Goal: Task Accomplishment & Management: Manage account settings

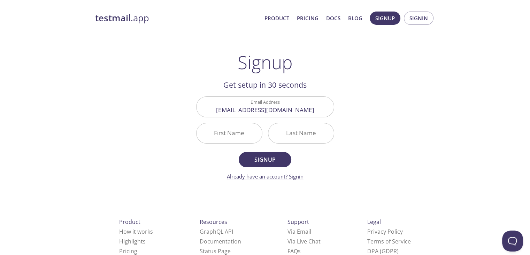
click at [295, 176] on link "Already have an account? Signin" at bounding box center [265, 176] width 77 height 7
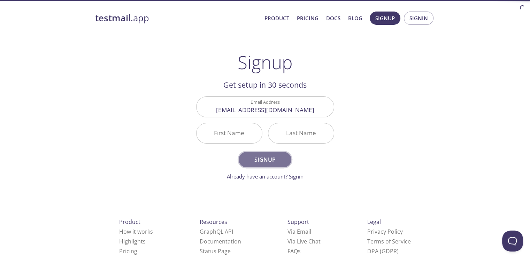
click at [260, 160] on span "Signup" at bounding box center [265, 159] width 37 height 10
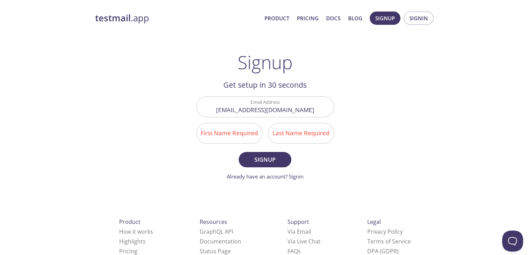
click at [227, 132] on input "First Name Required" at bounding box center [230, 133] width 66 height 20
type input "[PERSON_NAME]"
click at [299, 140] on input "Last Name Required" at bounding box center [301, 133] width 66 height 20
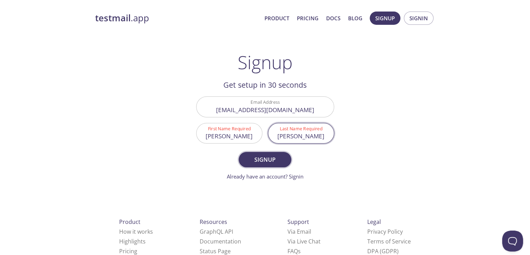
type input "[PERSON_NAME]"
click at [266, 159] on span "Signup" at bounding box center [265, 159] width 37 height 10
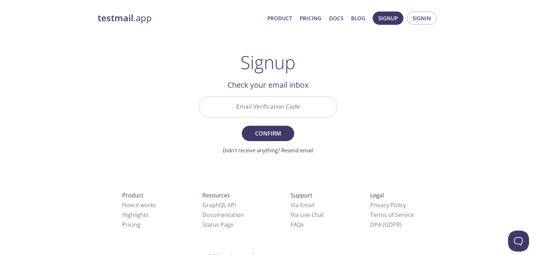
click at [253, 111] on input "Email Verification Code" at bounding box center [267, 107] width 137 height 20
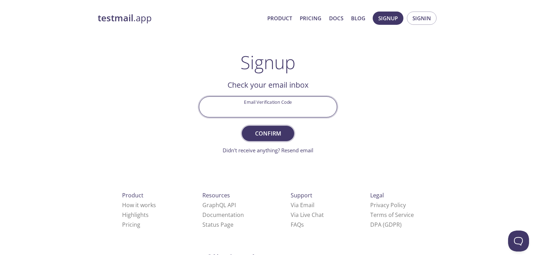
paste input "URWCG5M"
type input "URWCG5M"
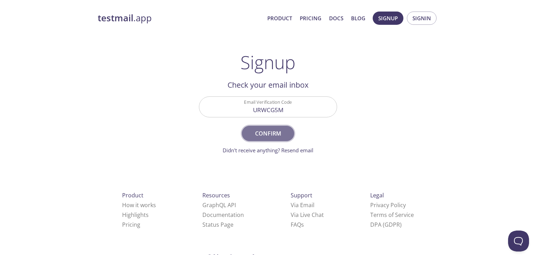
click at [275, 133] on span "Confirm" at bounding box center [267, 133] width 37 height 10
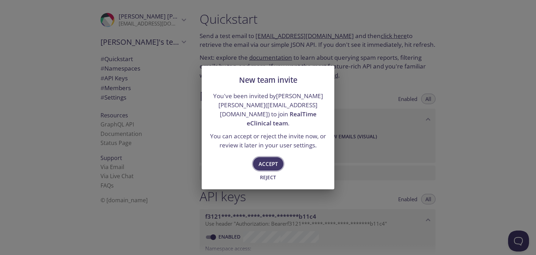
click at [266, 159] on span "Accept" at bounding box center [267, 163] width 19 height 9
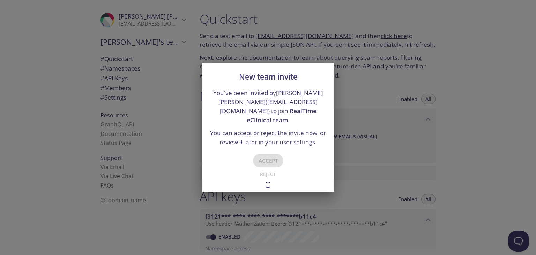
type input "RealTime eClinical team"
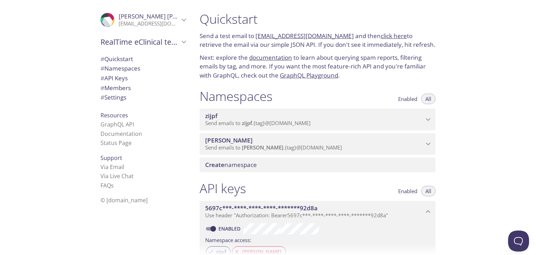
click at [426, 120] on icon "zijpf namespace" at bounding box center [427, 119] width 9 height 9
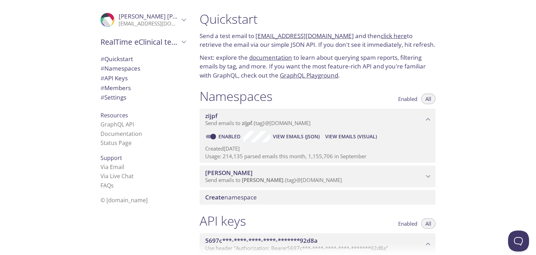
click at [426, 120] on icon "zijpf namespace" at bounding box center [427, 119] width 9 height 9
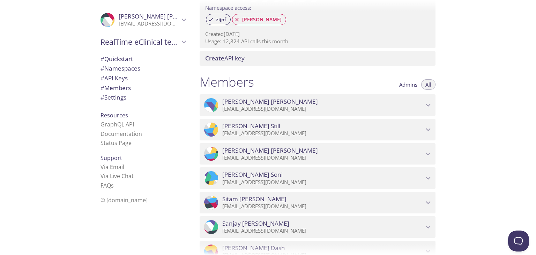
scroll to position [244, 0]
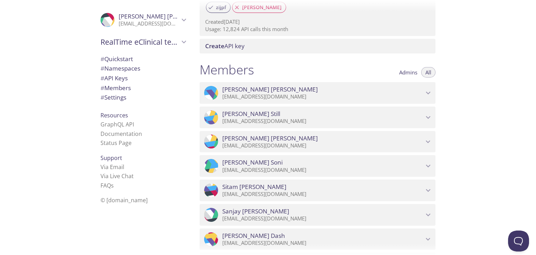
click at [426, 91] on icon "Kris McDaniel" at bounding box center [427, 92] width 9 height 9
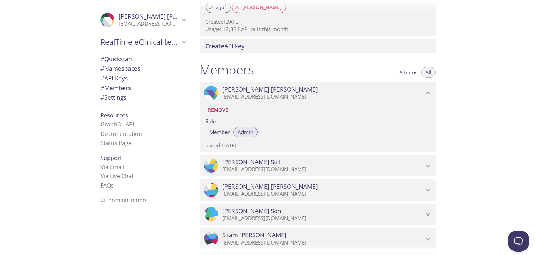
click at [425, 91] on icon "Kris McDaniel" at bounding box center [427, 92] width 9 height 9
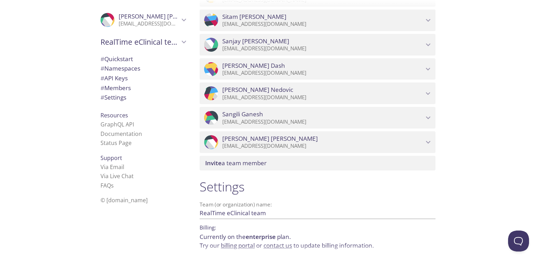
scroll to position [418, 0]
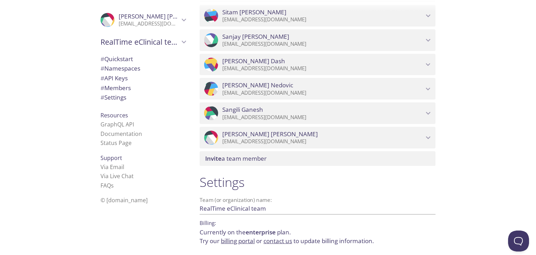
click at [427, 135] on icon "Sudhindra Purushotham" at bounding box center [427, 137] width 9 height 9
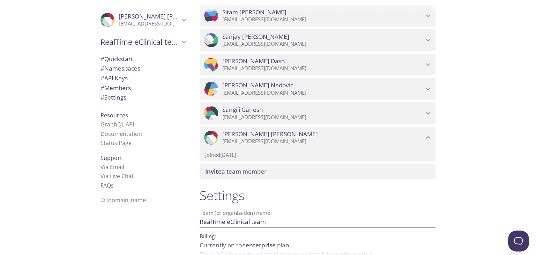
click at [427, 135] on icon "Sudhindra Purushotham" at bounding box center [427, 137] width 9 height 9
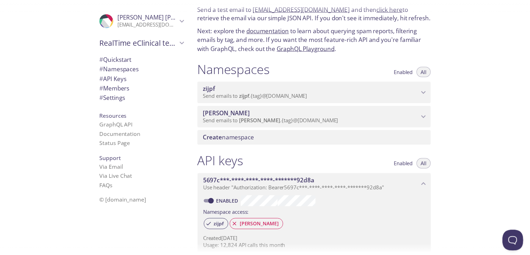
scroll to position [0, 0]
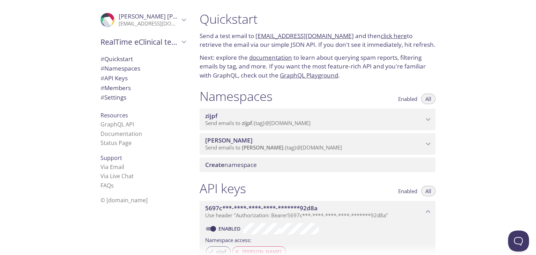
click at [182, 41] on icon "RealTime eClinical team" at bounding box center [184, 41] width 5 height 3
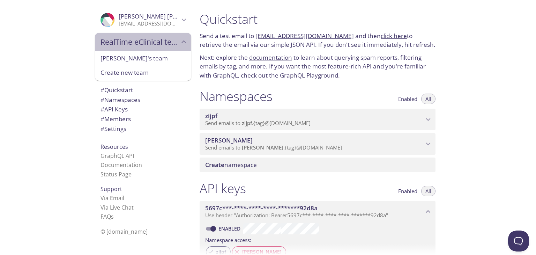
click at [182, 41] on icon "RealTime eClinical team" at bounding box center [184, 41] width 5 height 3
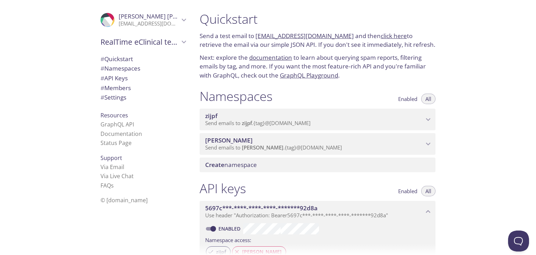
click at [180, 20] on icon "Sudhindra Purushotham" at bounding box center [183, 19] width 9 height 9
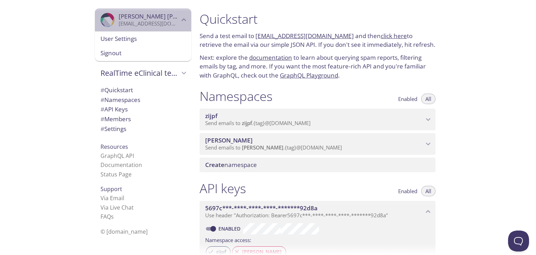
click at [180, 20] on icon "Sudhindra Purushotham" at bounding box center [183, 19] width 9 height 9
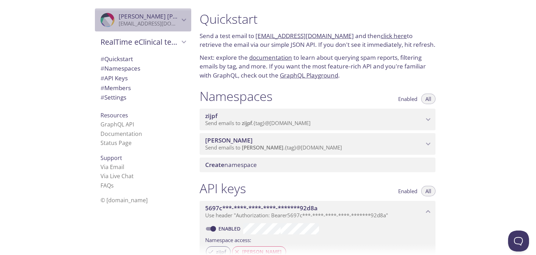
click at [179, 23] on icon "Sudhindra Purushotham" at bounding box center [183, 19] width 9 height 9
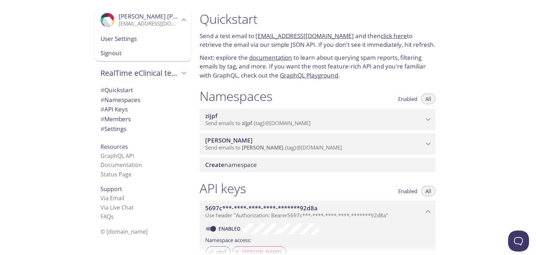
click at [110, 54] on span "Signout" at bounding box center [142, 52] width 85 height 9
